Goal: Information Seeking & Learning: Understand process/instructions

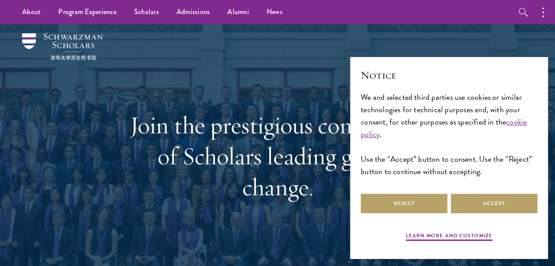
select select "Select Country"
click at [501, 202] on button "Accept" at bounding box center [494, 203] width 87 height 20
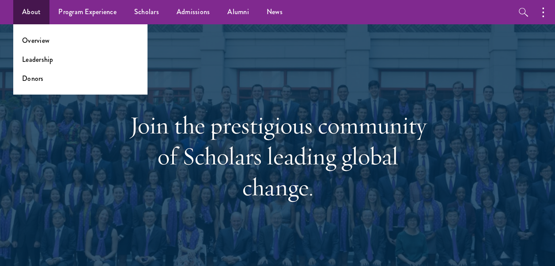
click at [34, 12] on link "About" at bounding box center [31, 12] width 36 height 24
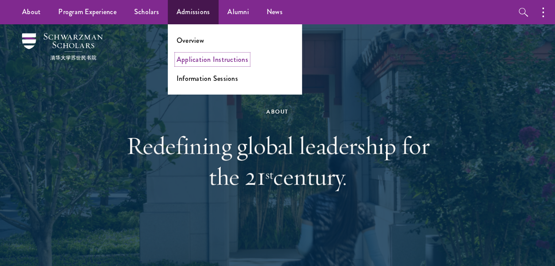
click at [200, 60] on link "Application Instructions" at bounding box center [213, 59] width 72 height 10
